Goal: Task Accomplishment & Management: Complete application form

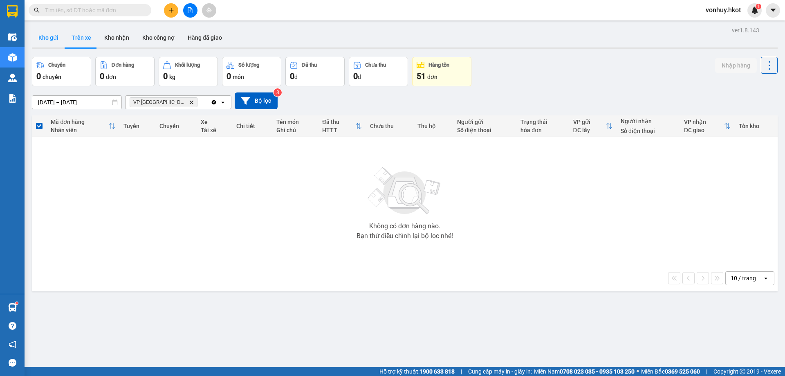
click at [55, 33] on button "Kho gửi" at bounding box center [48, 38] width 33 height 20
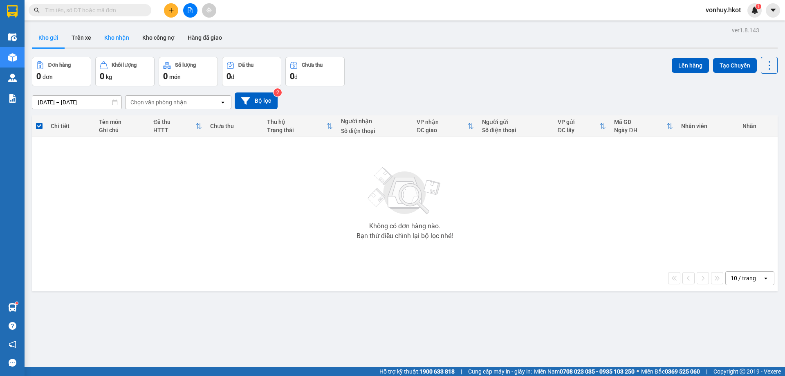
click at [110, 38] on button "Kho nhận" at bounding box center [117, 38] width 38 height 20
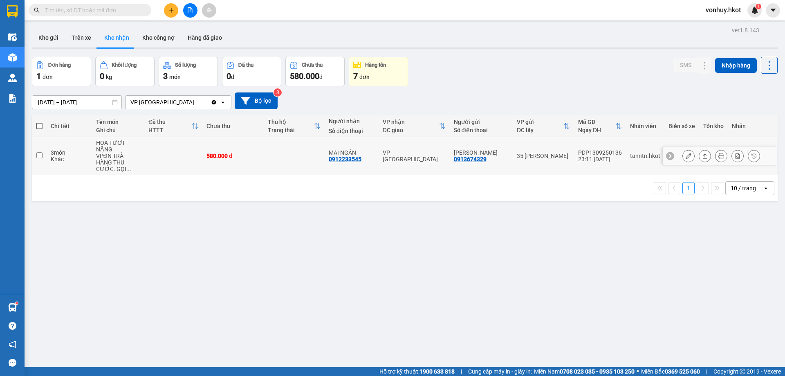
click at [282, 148] on td at bounding box center [294, 156] width 61 height 38
checkbox input "true"
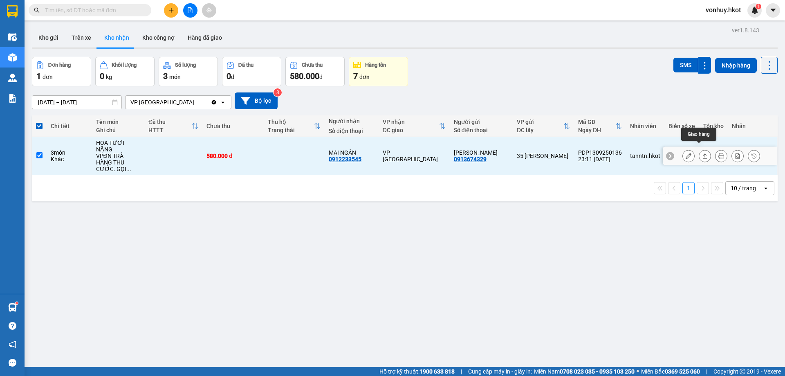
click at [703, 153] on icon at bounding box center [705, 155] width 4 height 5
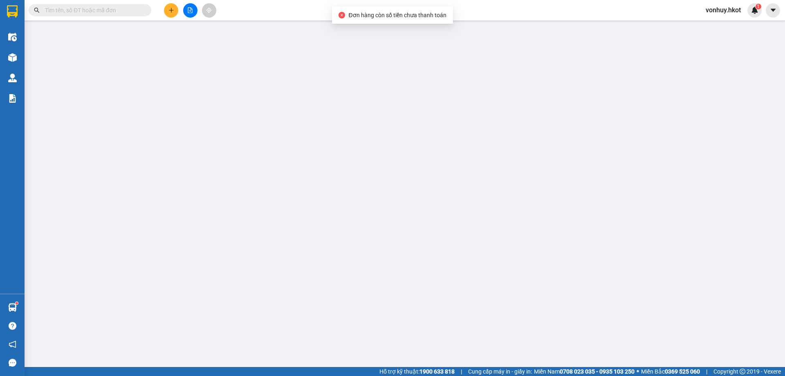
type input "0913674329"
type input "[PERSON_NAME]"
type input "0912233545"
type input "MAI NGÂN"
type input "580.000"
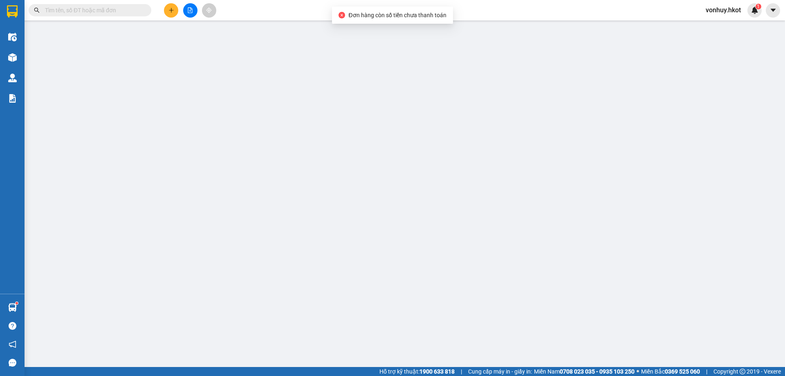
type input "580.000"
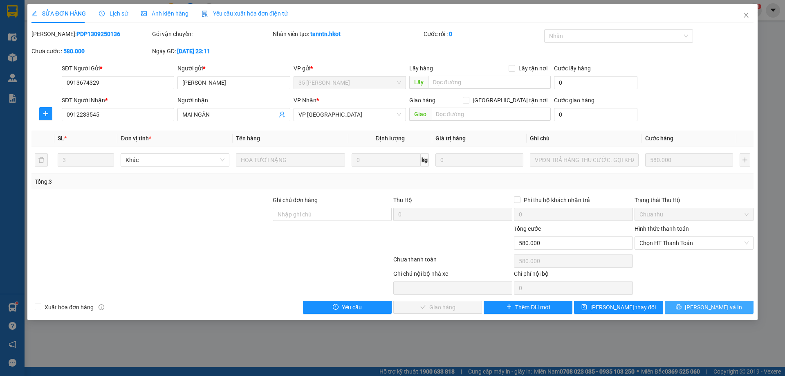
click at [701, 307] on button "[PERSON_NAME] và In" at bounding box center [709, 307] width 89 height 13
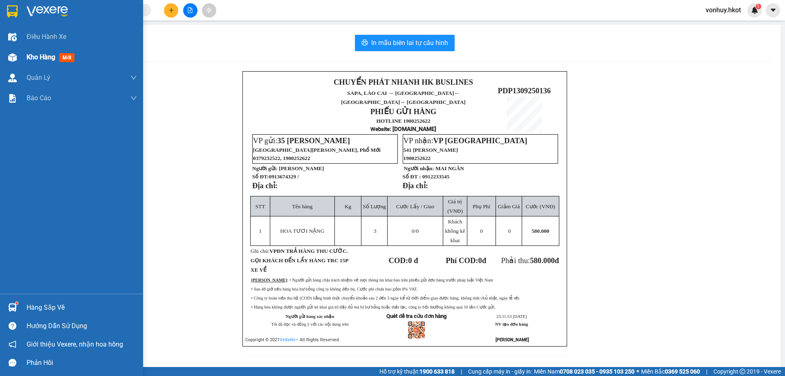
click at [11, 56] on img at bounding box center [12, 57] width 9 height 9
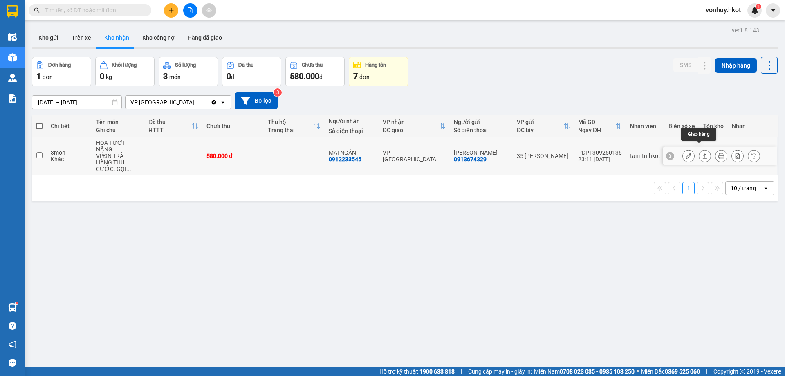
click at [702, 153] on icon at bounding box center [705, 156] width 6 height 6
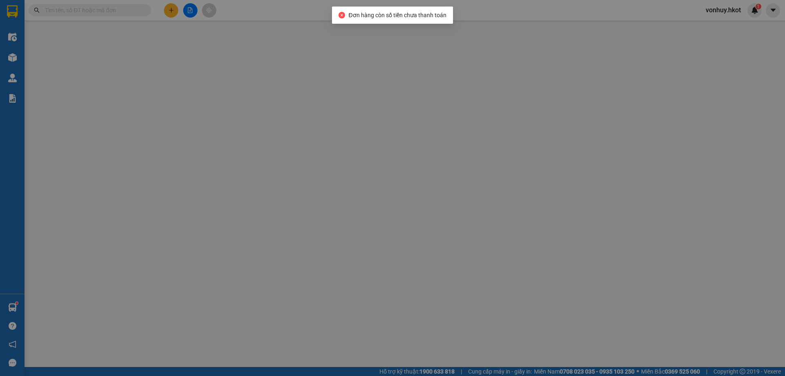
type input "0913674329"
type input "[PERSON_NAME]"
type input "0912233545"
type input "MAI NGÂN"
type input "580.000"
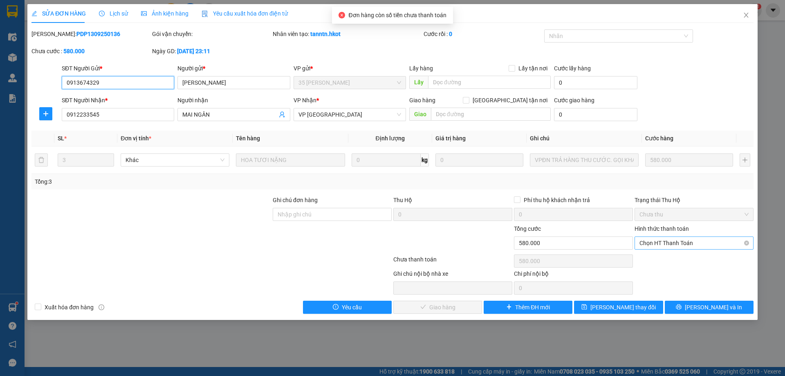
click at [679, 247] on span "Chọn HT Thanh Toán" at bounding box center [694, 243] width 109 height 12
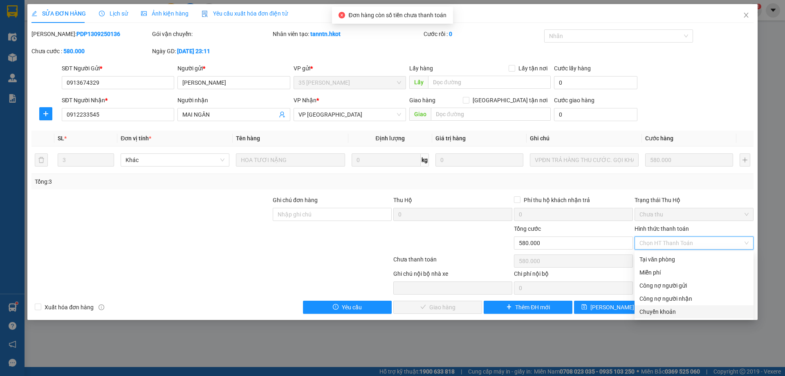
click at [658, 310] on div "Chuyển khoản" at bounding box center [694, 311] width 109 height 9
type input "0"
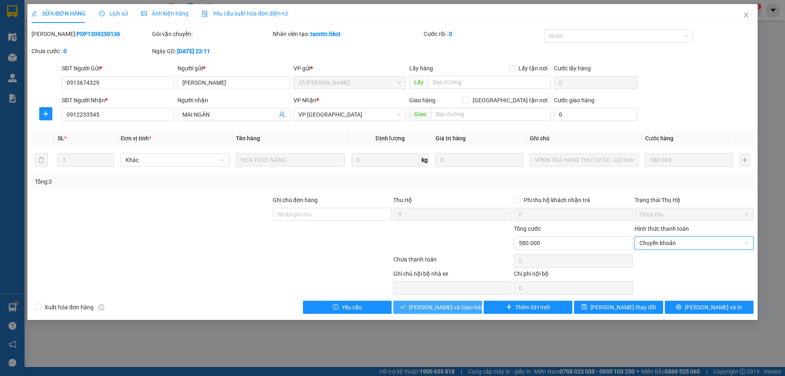
click at [451, 307] on span "[PERSON_NAME] và Giao hàng" at bounding box center [448, 307] width 79 height 9
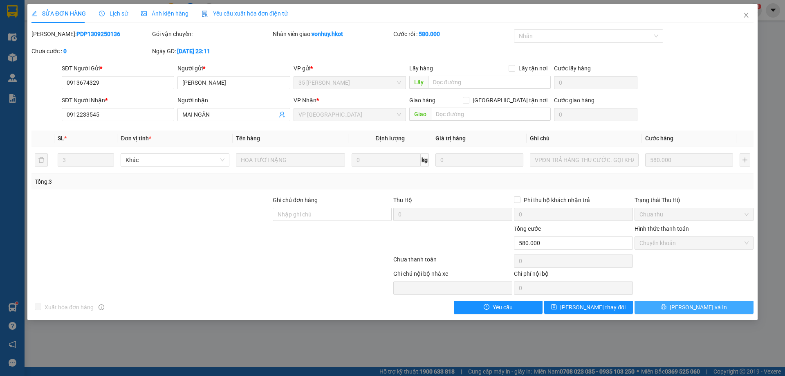
click at [697, 307] on span "[PERSON_NAME] và In" at bounding box center [698, 307] width 57 height 9
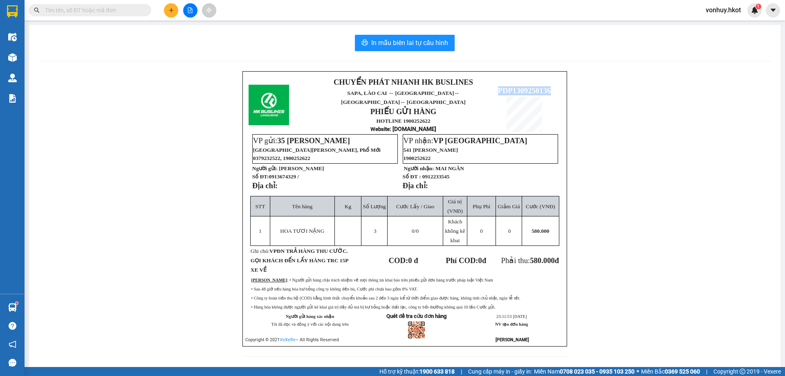
drag, startPoint x: 494, startPoint y: 81, endPoint x: 554, endPoint y: 81, distance: 60.1
click at [554, 86] on p "PDP1309250136" at bounding box center [524, 90] width 73 height 9
copy span "PDP1309250136"
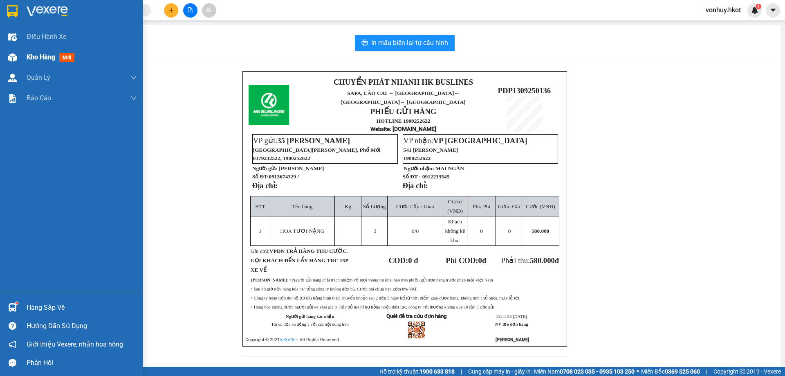
click at [23, 56] on div "Kho hàng mới" at bounding box center [71, 57] width 143 height 20
